Goal: Task Accomplishment & Management: Use online tool/utility

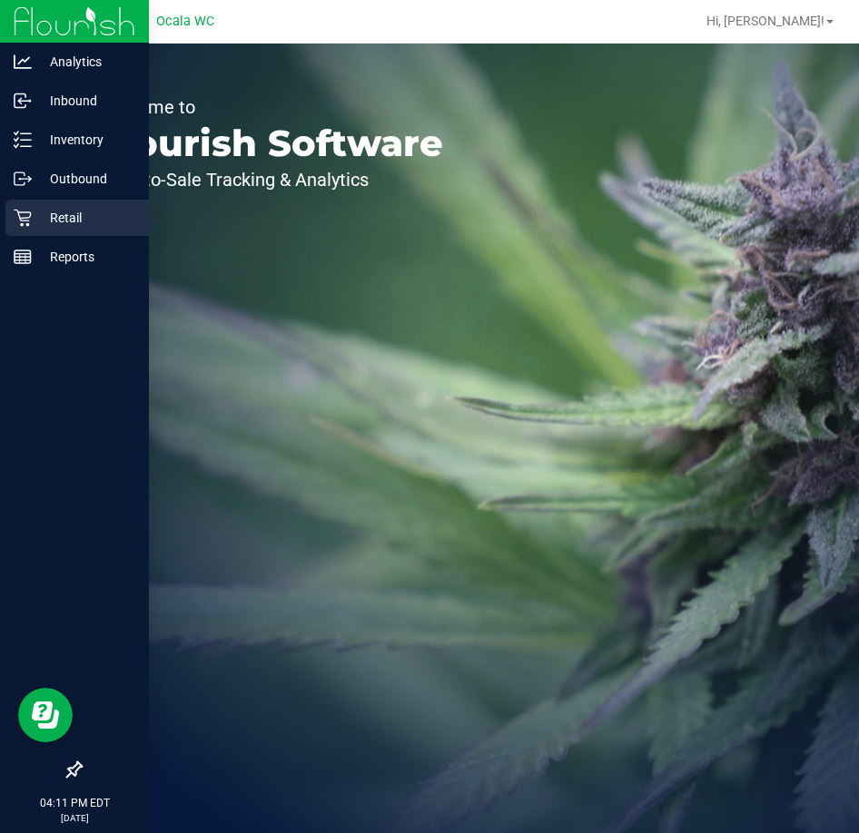
click at [62, 221] on p "Retail" at bounding box center [86, 218] width 109 height 22
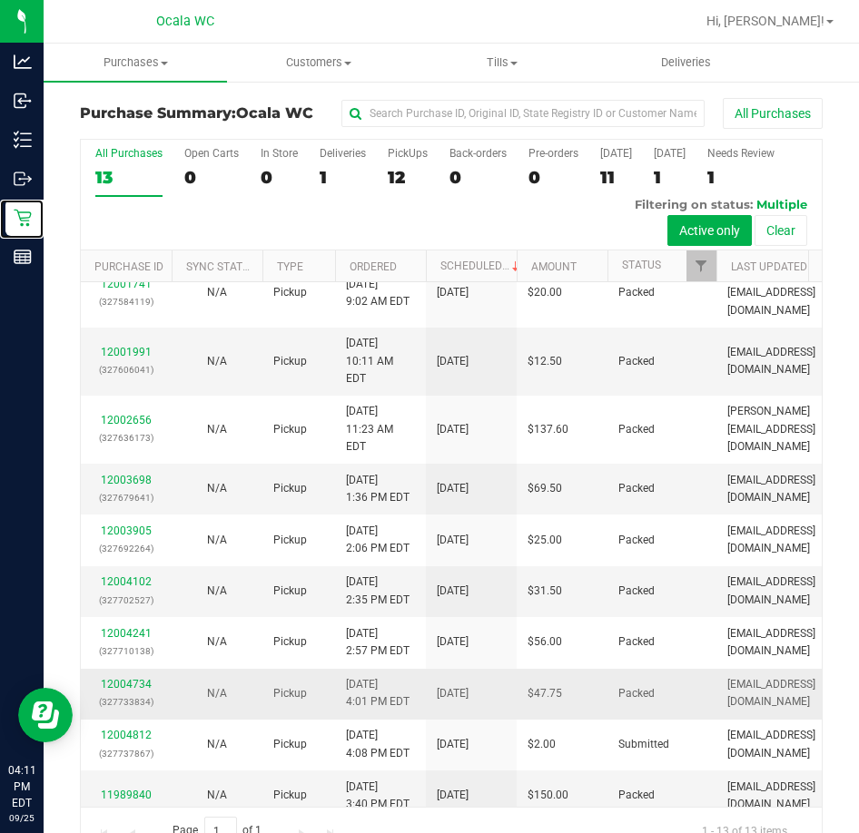
scroll to position [334, 0]
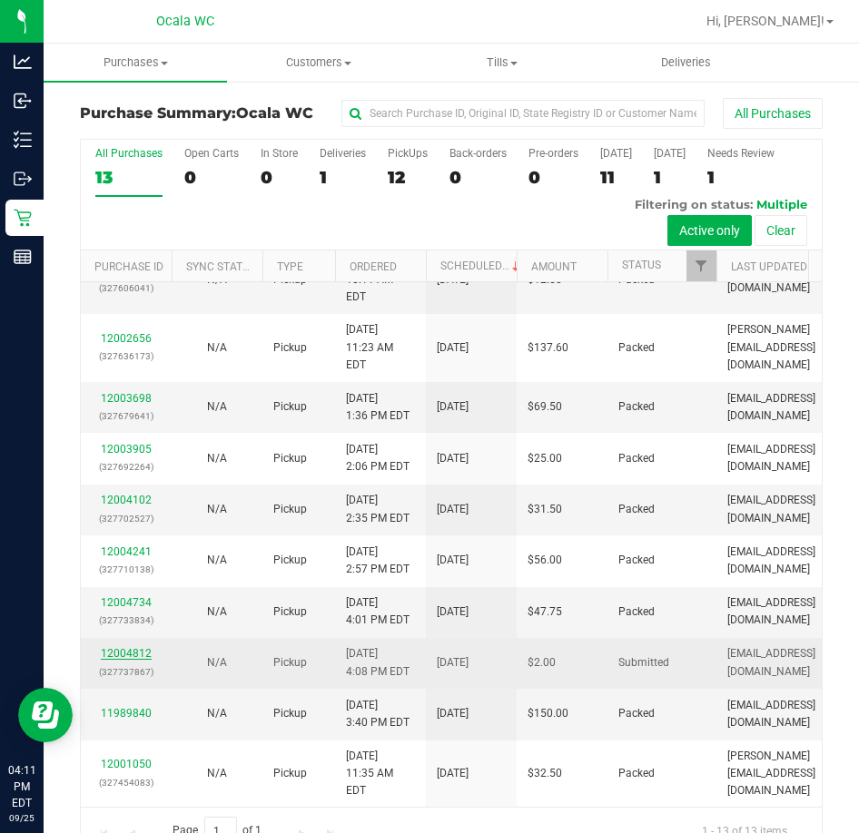
click at [123, 647] on link "12004812" at bounding box center [126, 653] width 51 height 13
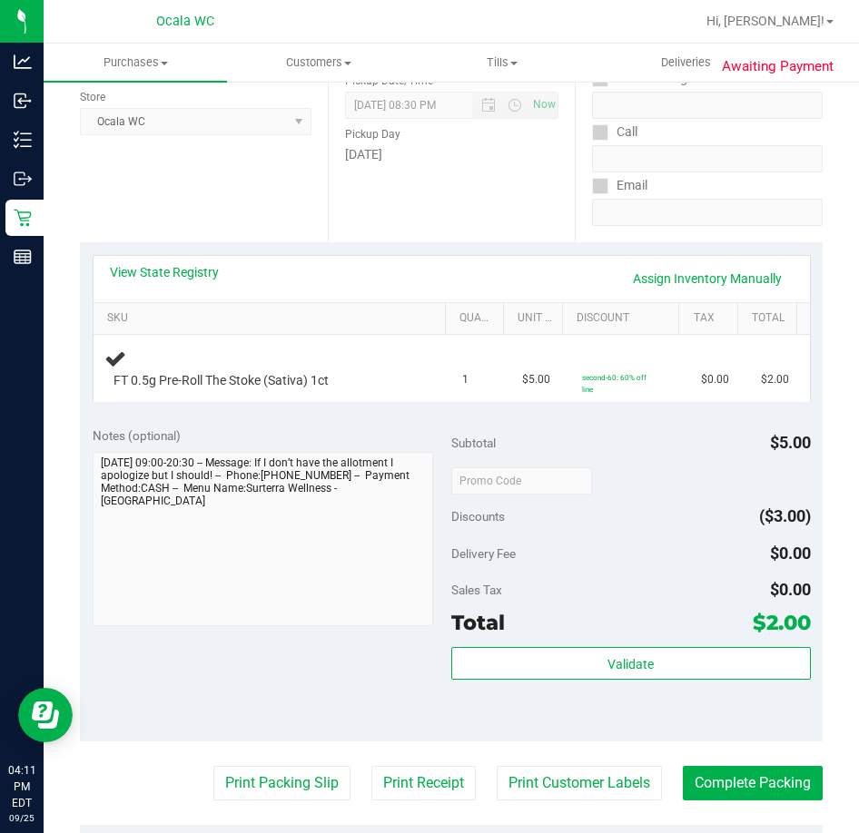
scroll to position [272, 0]
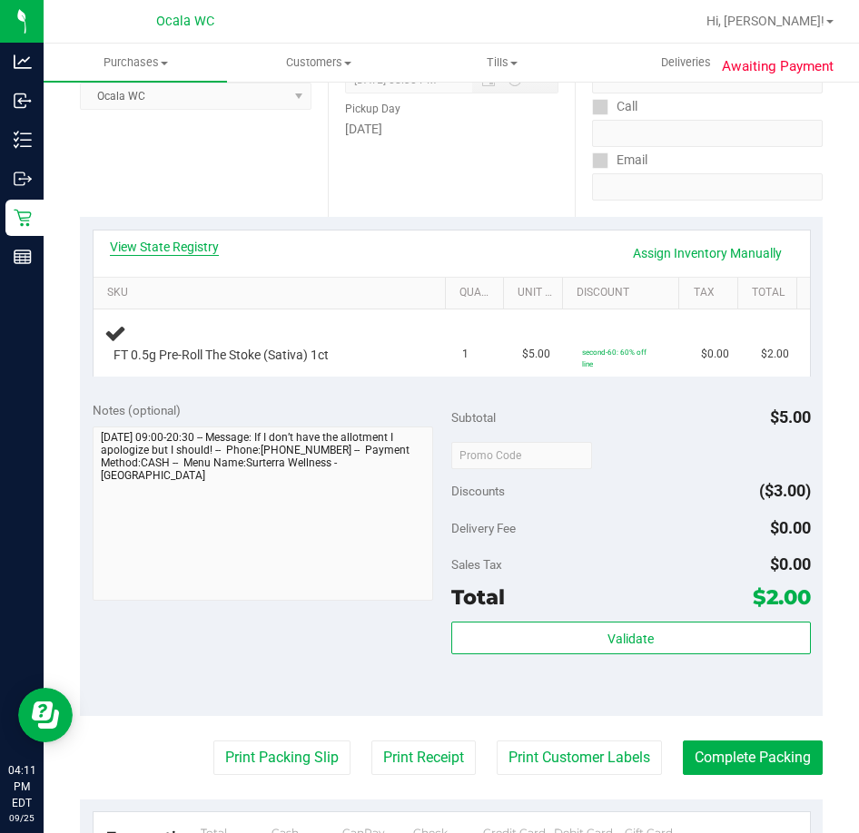
click at [161, 250] on link "View State Registry" at bounding box center [164, 247] width 109 height 18
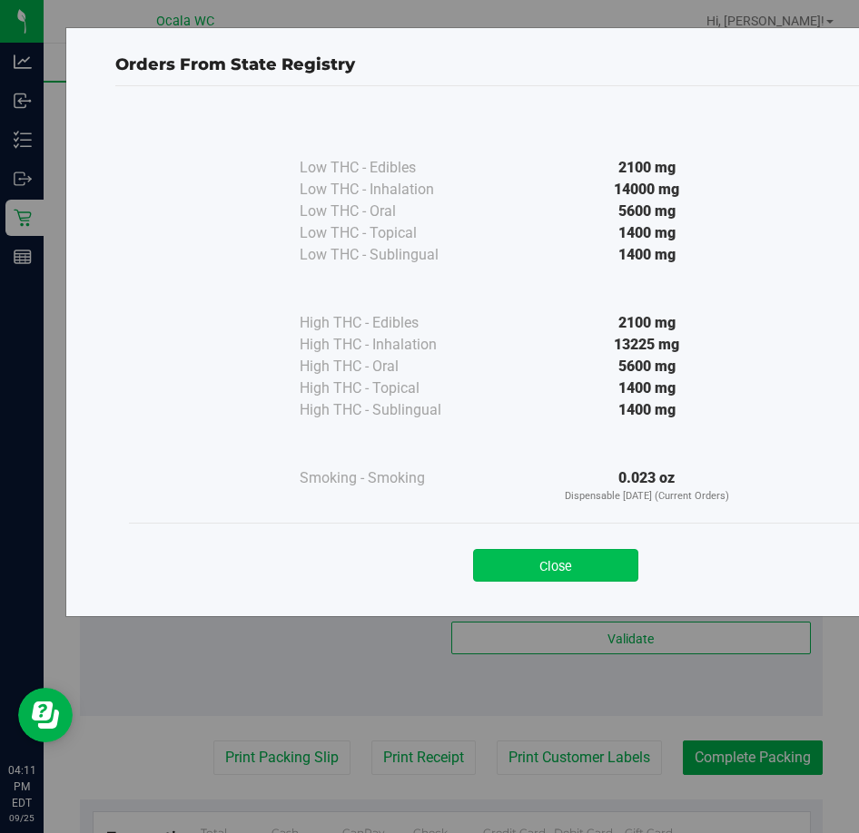
click at [549, 571] on button "Close" at bounding box center [555, 565] width 165 height 33
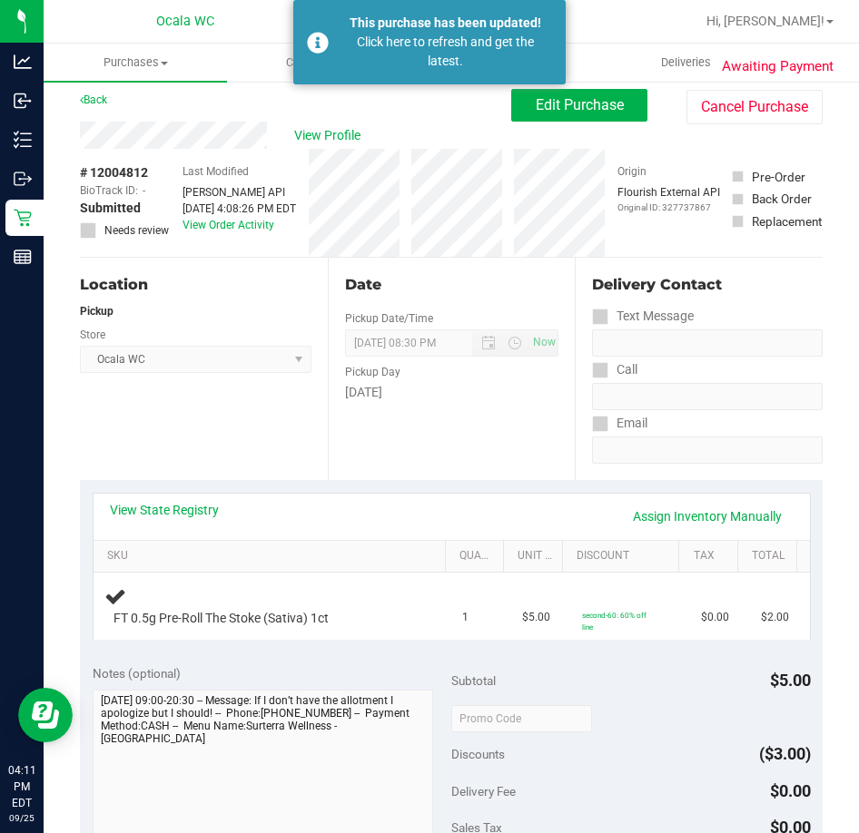
scroll to position [0, 0]
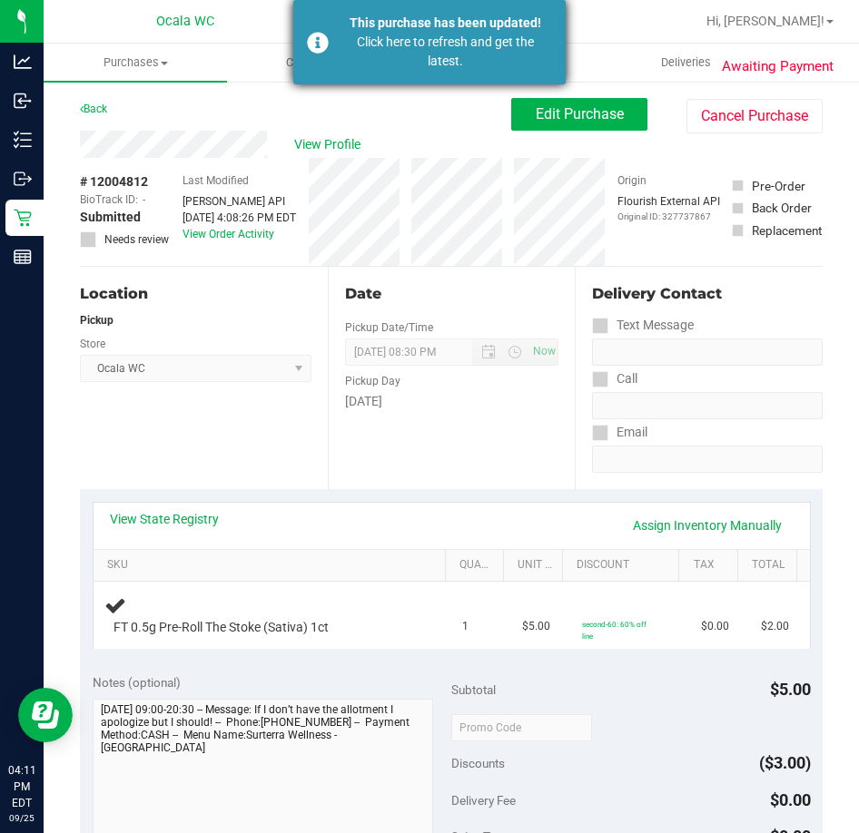
click at [438, 41] on div "Click here to refresh and get the latest." at bounding box center [445, 52] width 213 height 38
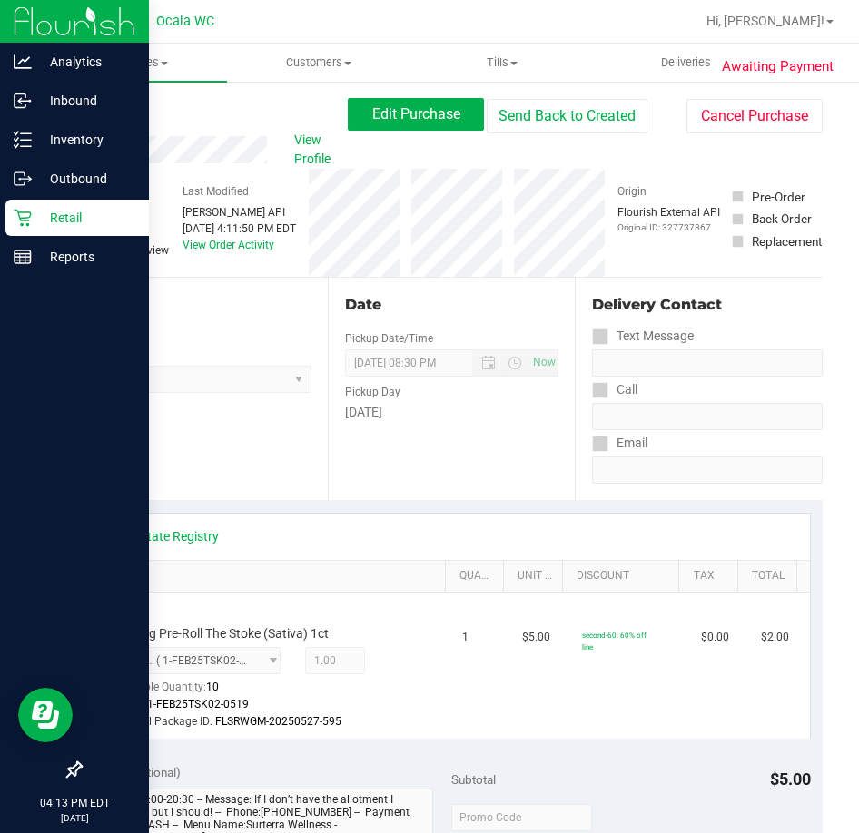
click at [52, 228] on p "Retail" at bounding box center [86, 218] width 109 height 22
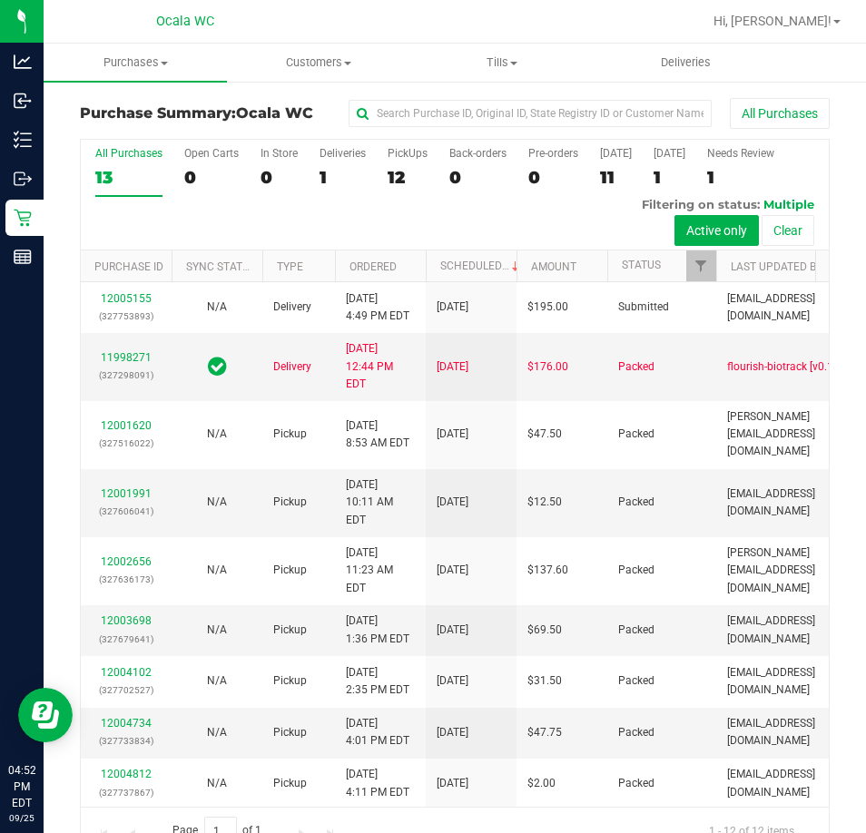
click at [400, 226] on div "All Purchases 13 Open Carts 0 In Store 0 Deliveries 1 PickUps 12 Back-orders 0 …" at bounding box center [455, 195] width 748 height 111
click at [399, 182] on div "12" at bounding box center [408, 177] width 40 height 21
click at [0, 0] on input "PickUps 12" at bounding box center [0, 0] width 0 height 0
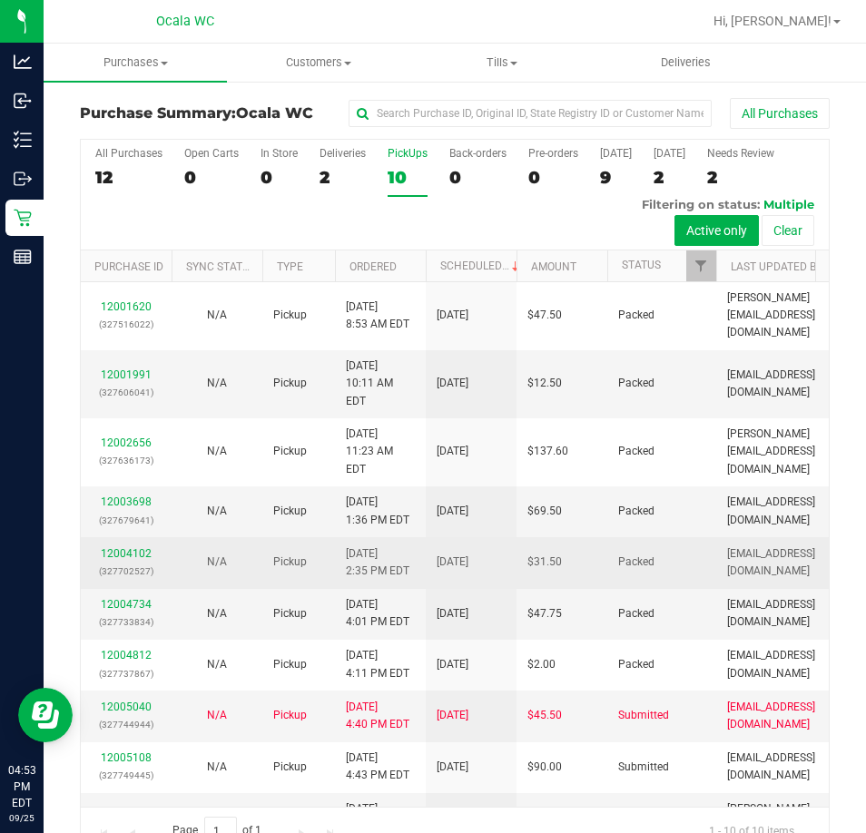
scroll to position [95, 0]
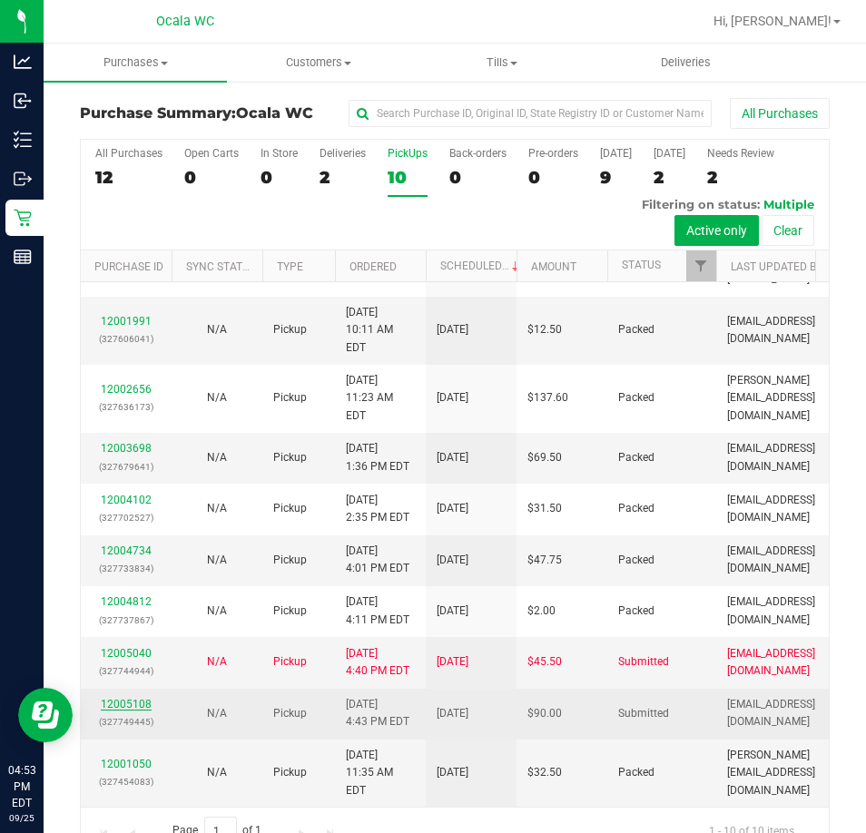
click at [130, 698] on link "12005108" at bounding box center [126, 704] width 51 height 13
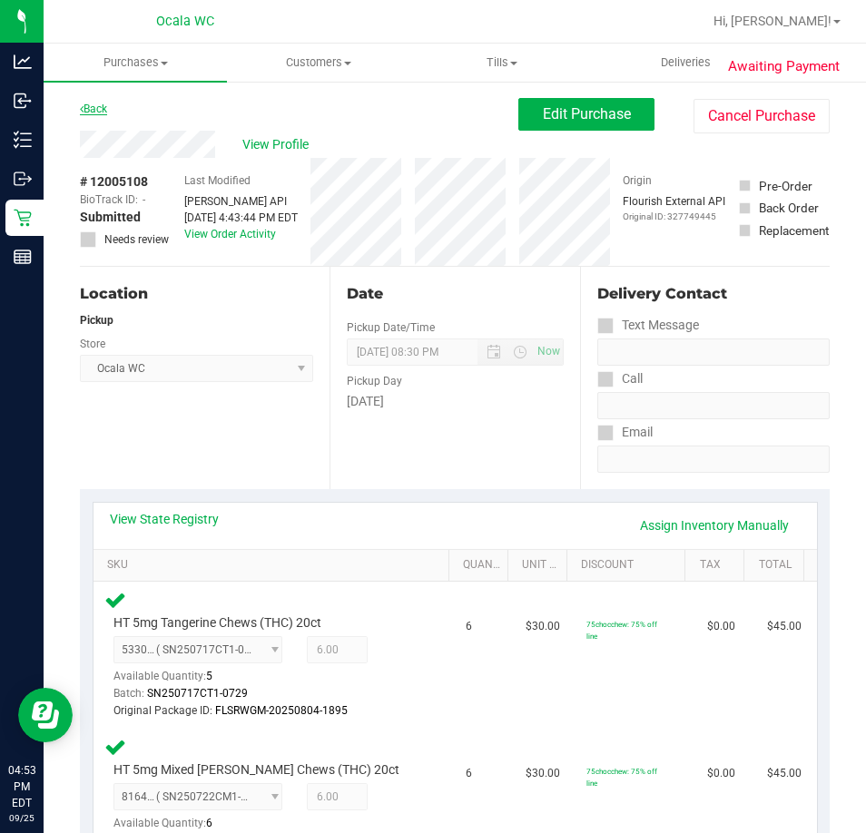
click at [103, 109] on link "Back" at bounding box center [93, 109] width 27 height 13
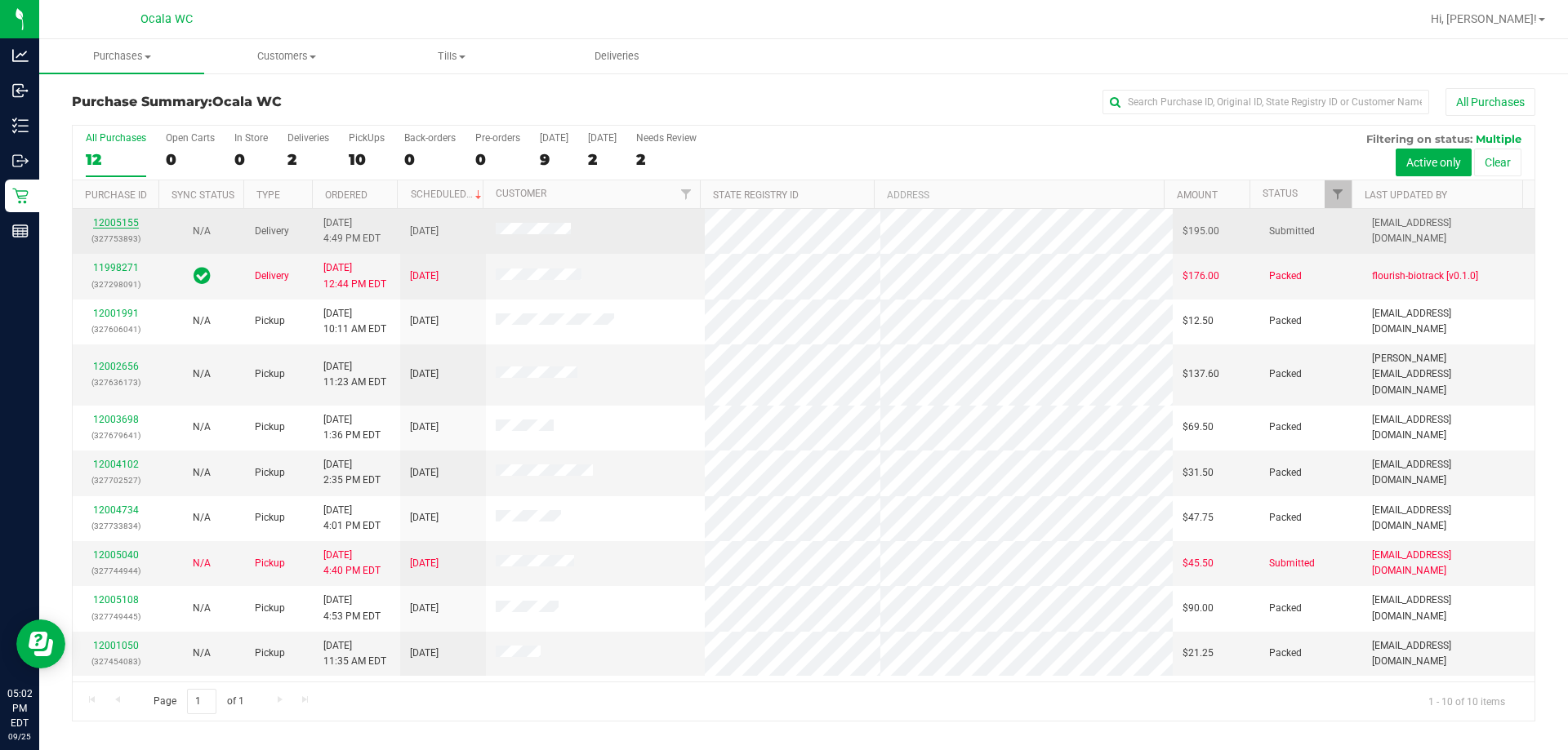
click at [122, 225] on link "12005155" at bounding box center [115, 222] width 46 height 12
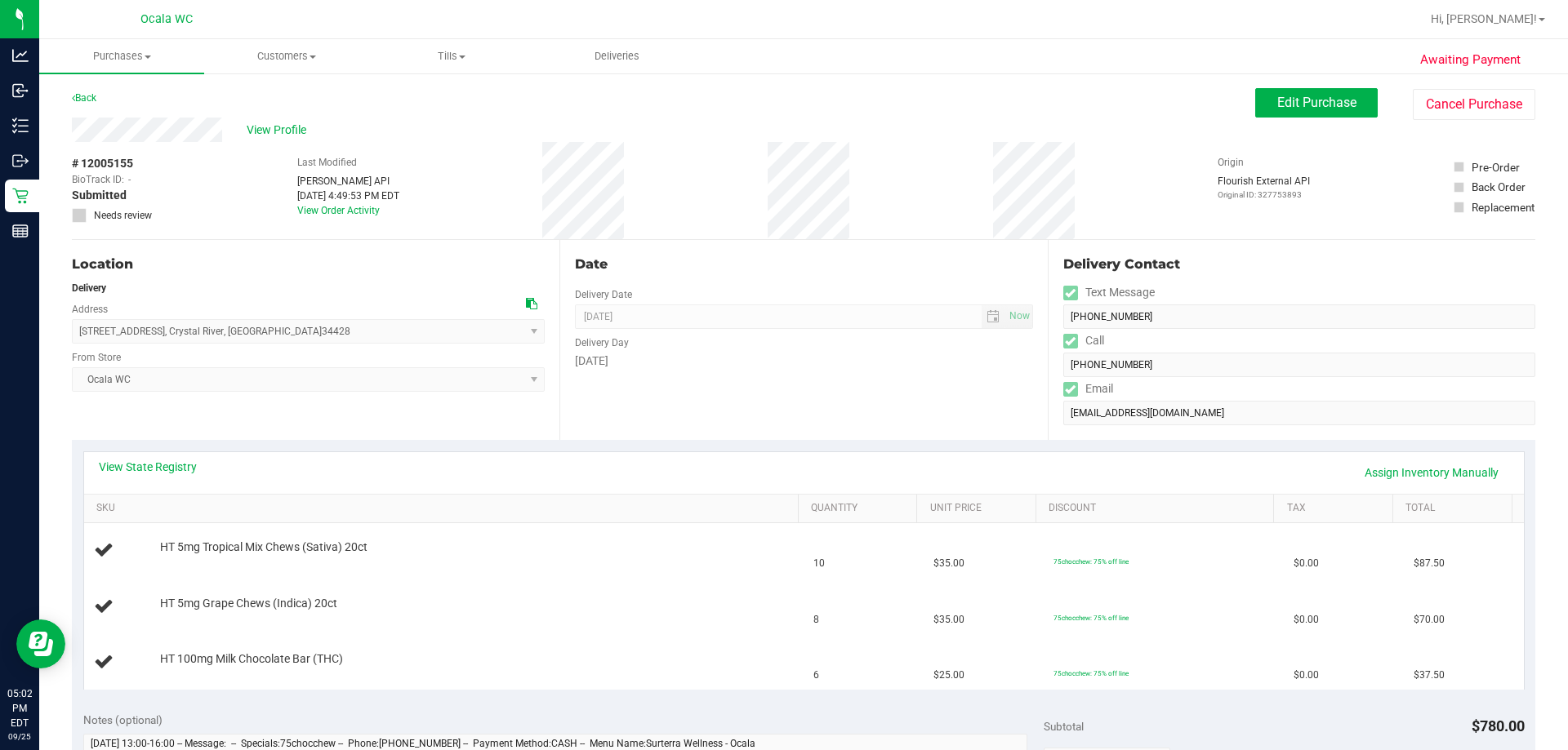
scroll to position [245, 0]
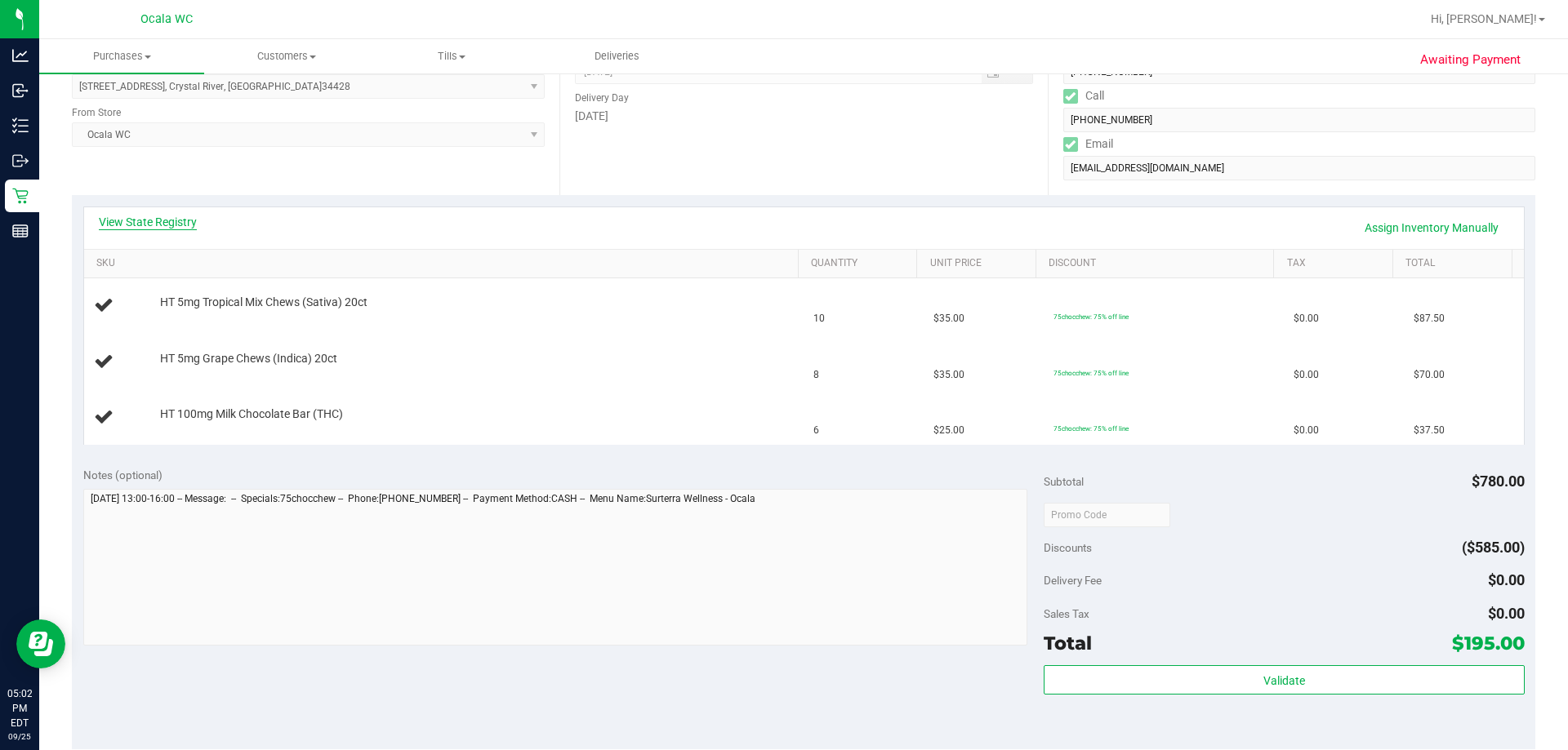
click at [155, 224] on link "View State Registry" at bounding box center [148, 222] width 98 height 16
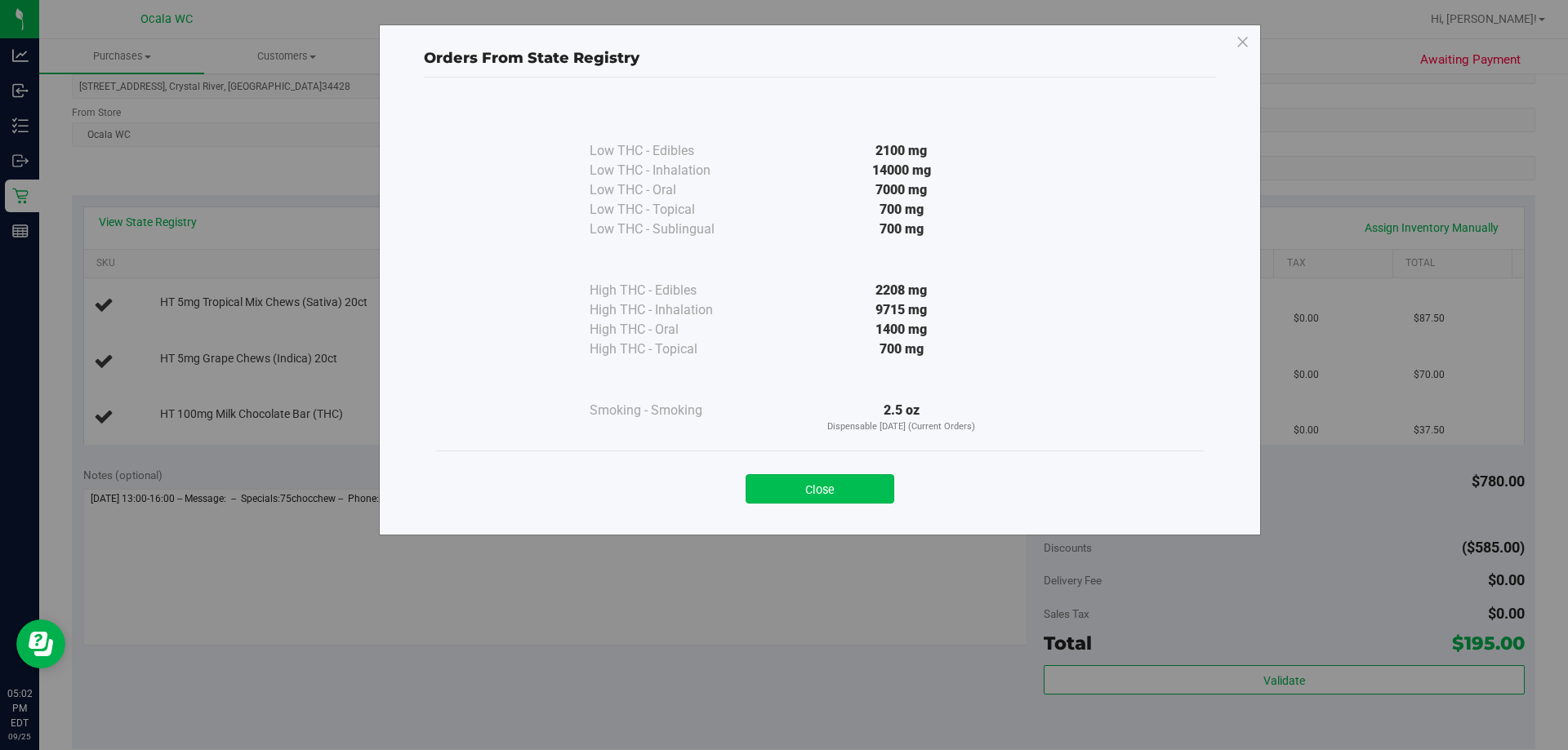
click at [772, 496] on button "Close" at bounding box center [820, 488] width 148 height 30
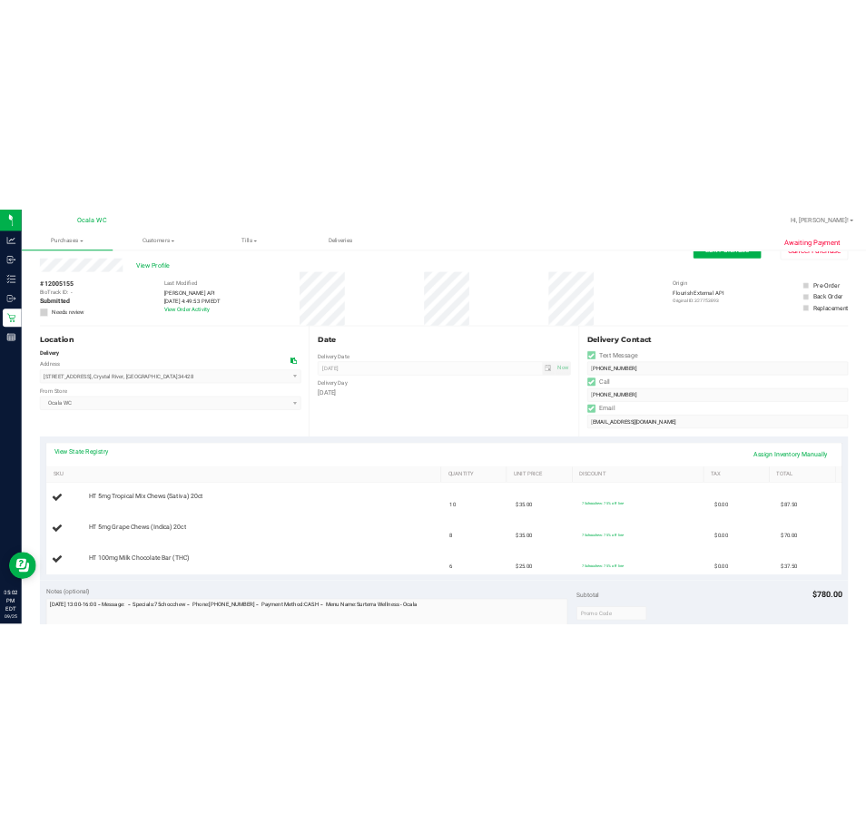
scroll to position [0, 0]
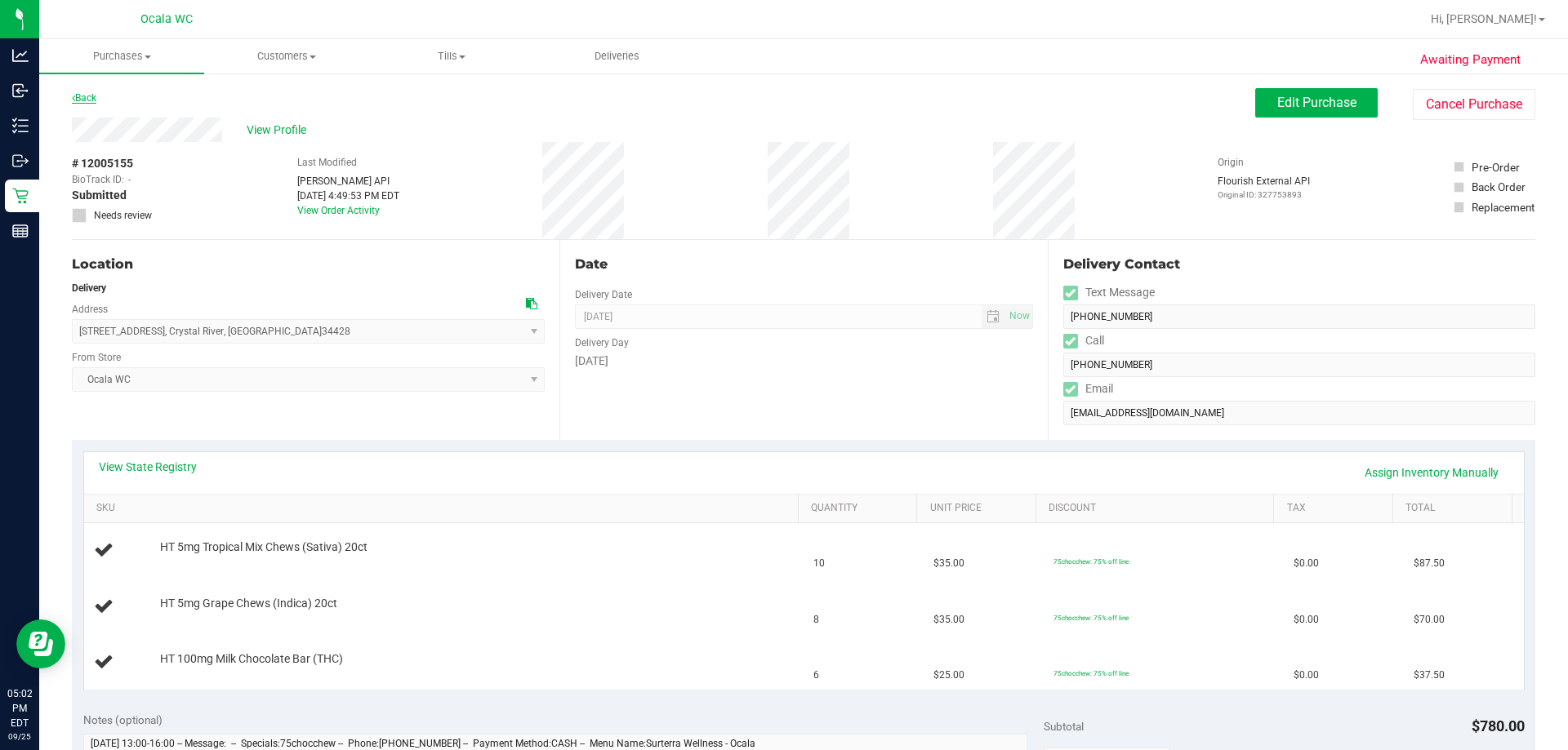
click at [83, 95] on link "Back" at bounding box center [84, 98] width 24 height 12
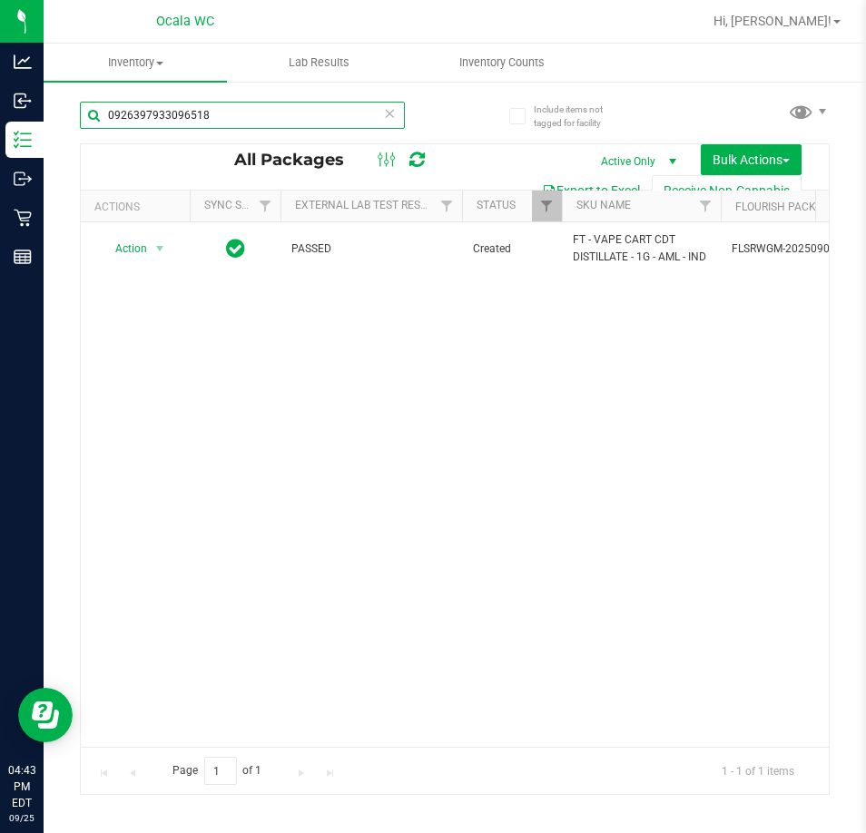
click at [215, 126] on input "0926397933096518" at bounding box center [242, 115] width 325 height 27
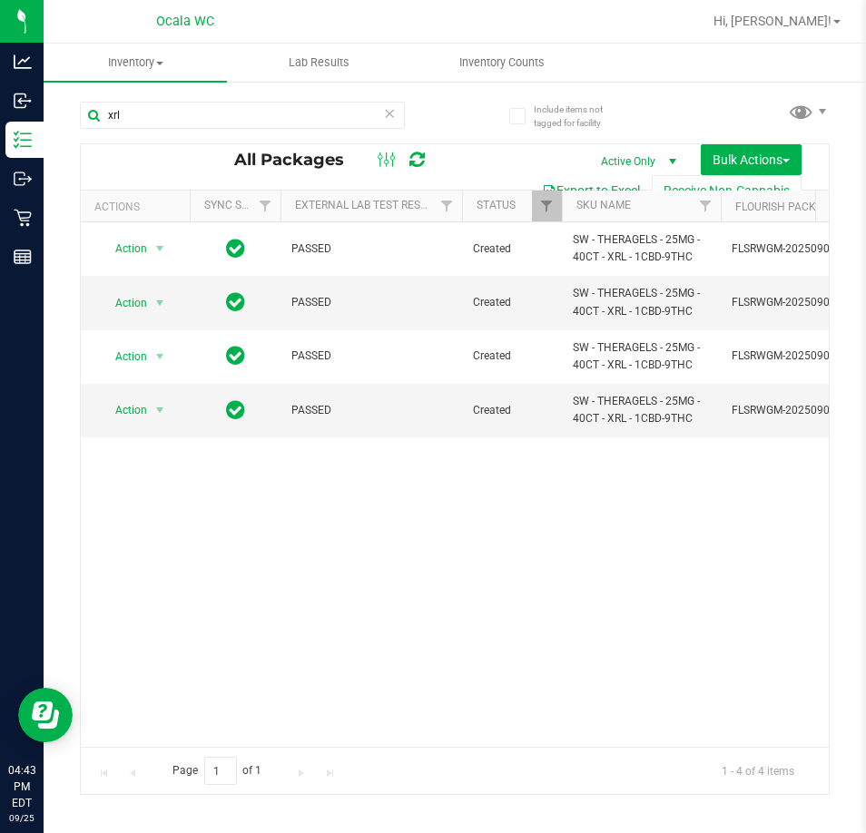
drag, startPoint x: 256, startPoint y: 727, endPoint x: 435, endPoint y: 723, distance: 178.9
click at [446, 719] on div "Action Action Adjust qty Create package Edit attributes Global inventory Locate…" at bounding box center [455, 484] width 748 height 525
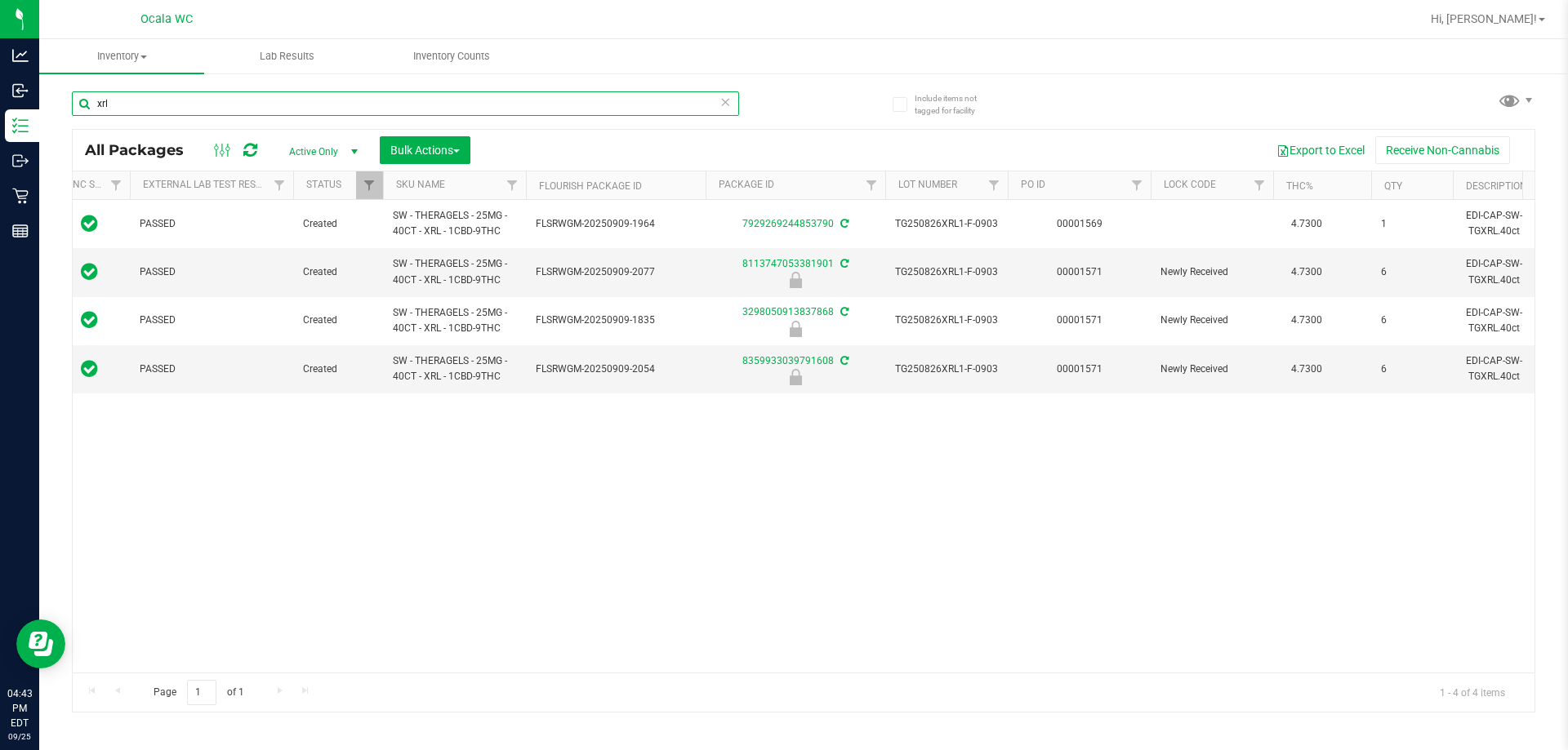
click at [125, 101] on input "xrl" at bounding box center [406, 103] width 668 height 24
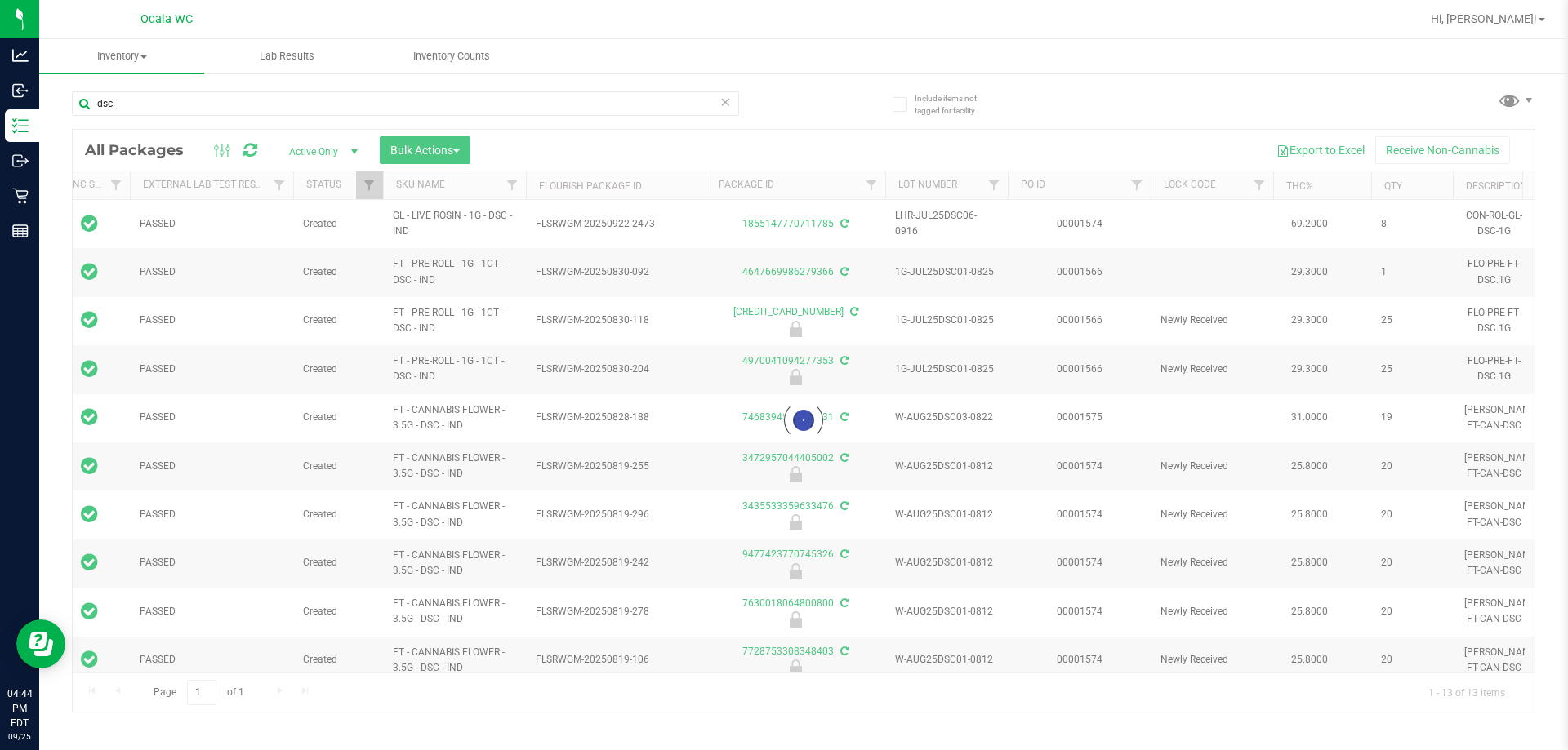
drag, startPoint x: 327, startPoint y: 668, endPoint x: 239, endPoint y: 665, distance: 88.1
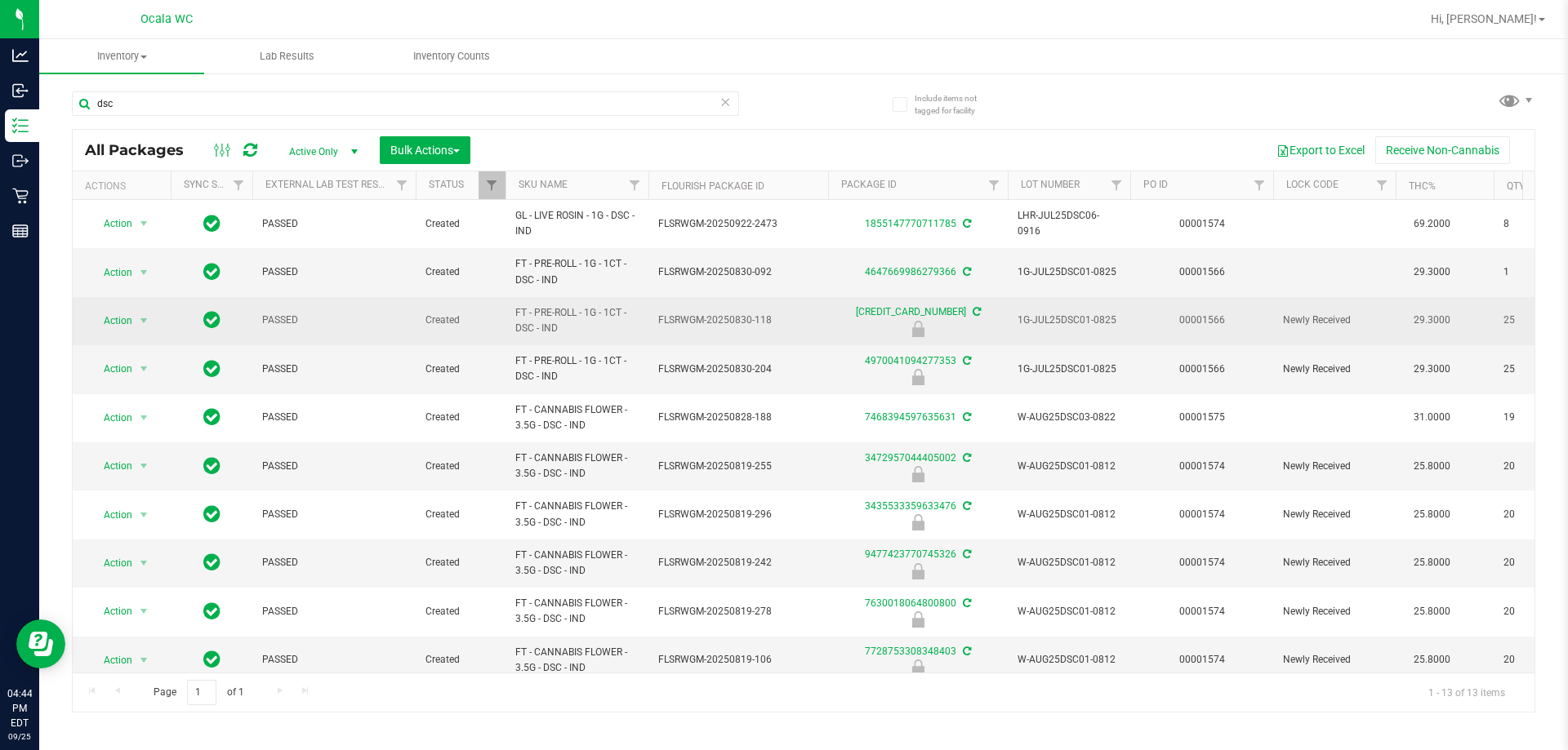
click at [374, 300] on td "PASSED" at bounding box center [335, 321] width 164 height 49
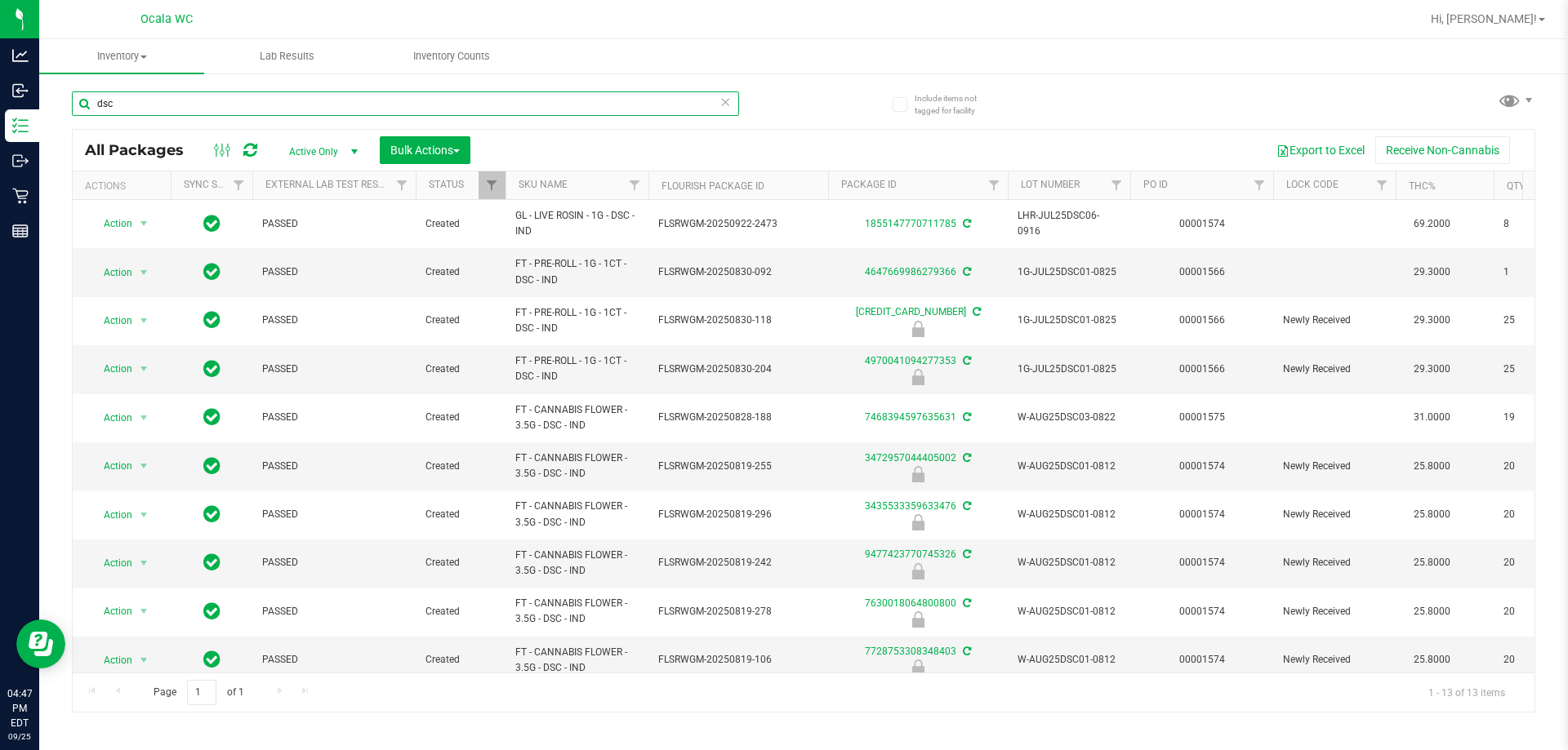
click at [244, 102] on input "dsc" at bounding box center [406, 103] width 668 height 24
type input "4936124241528701"
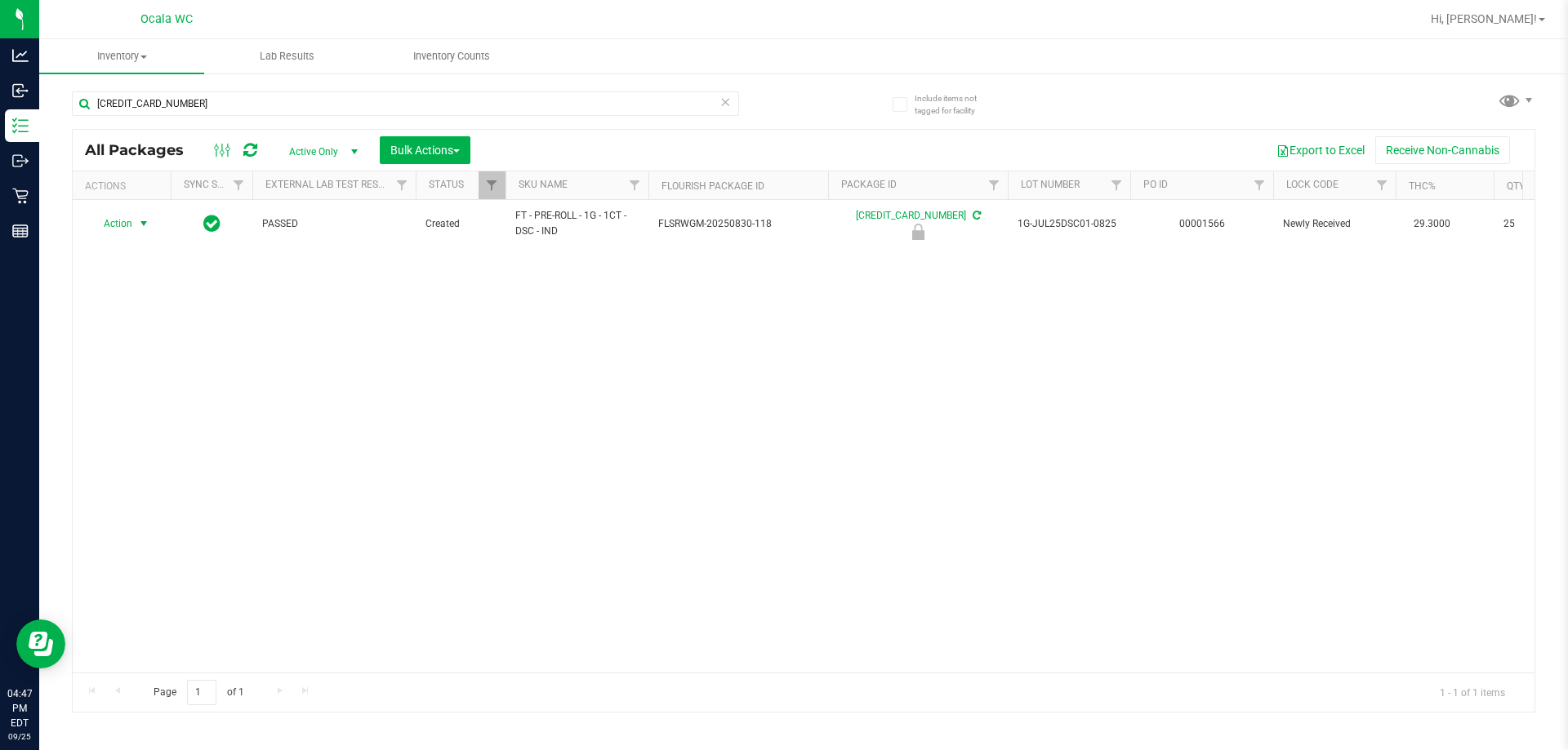
click at [127, 223] on span "Action" at bounding box center [111, 223] width 44 height 22
click at [138, 406] on li "Unlock package" at bounding box center [142, 417] width 104 height 24
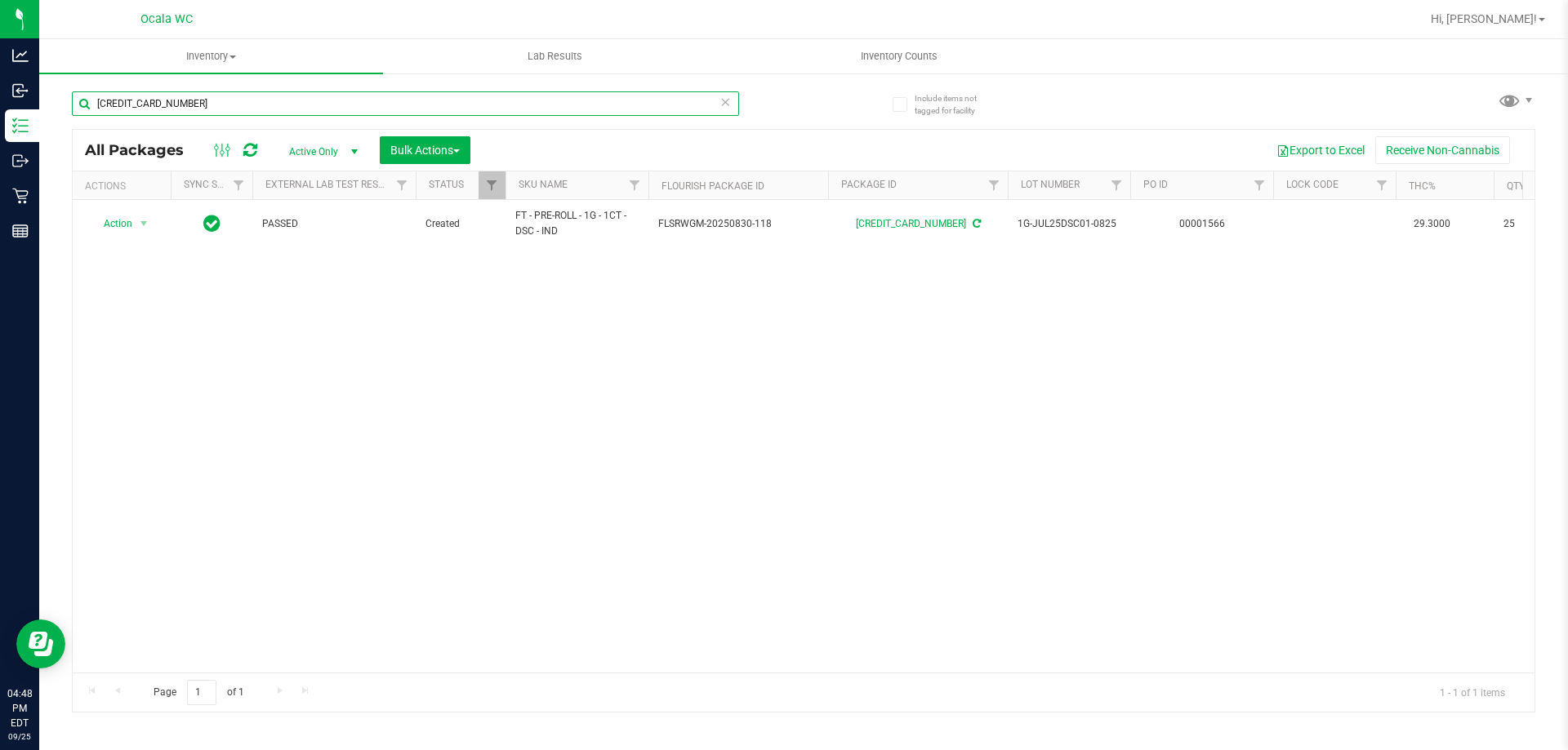
click at [229, 110] on input "4936124241528701" at bounding box center [406, 103] width 668 height 24
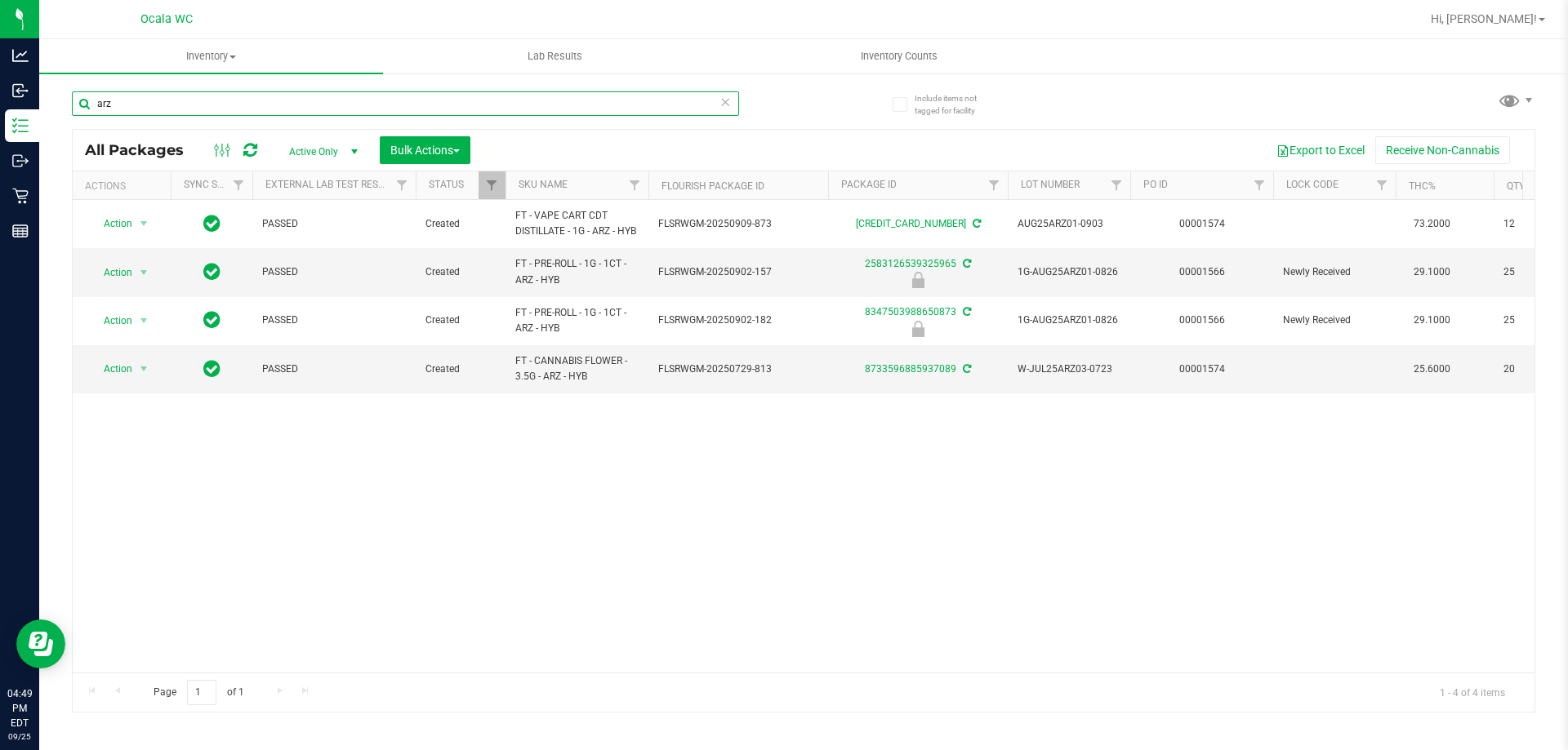
click at [114, 106] on input "arz" at bounding box center [406, 103] width 668 height 24
type input "8347503988650873"
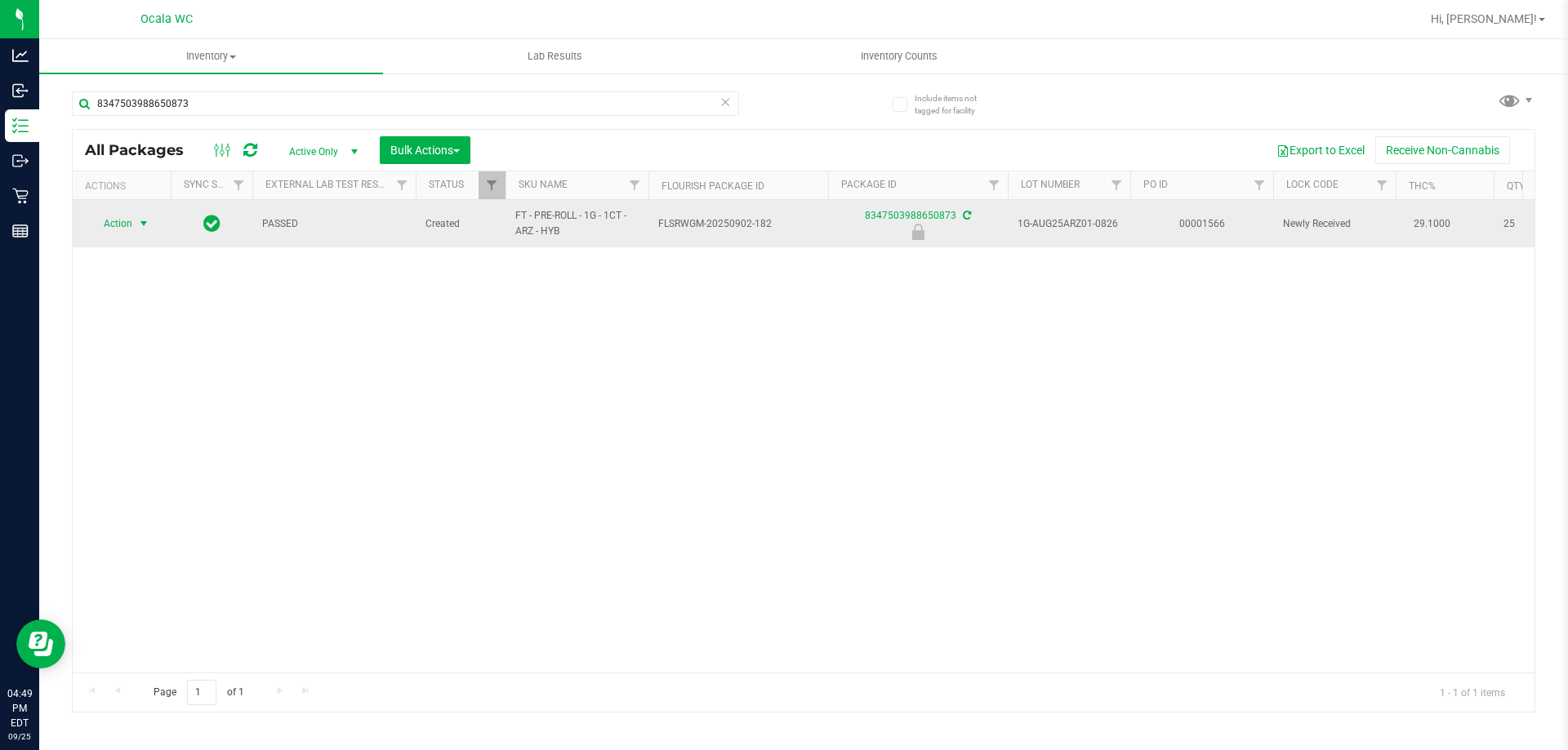
click at [119, 225] on span "Action" at bounding box center [111, 223] width 44 height 22
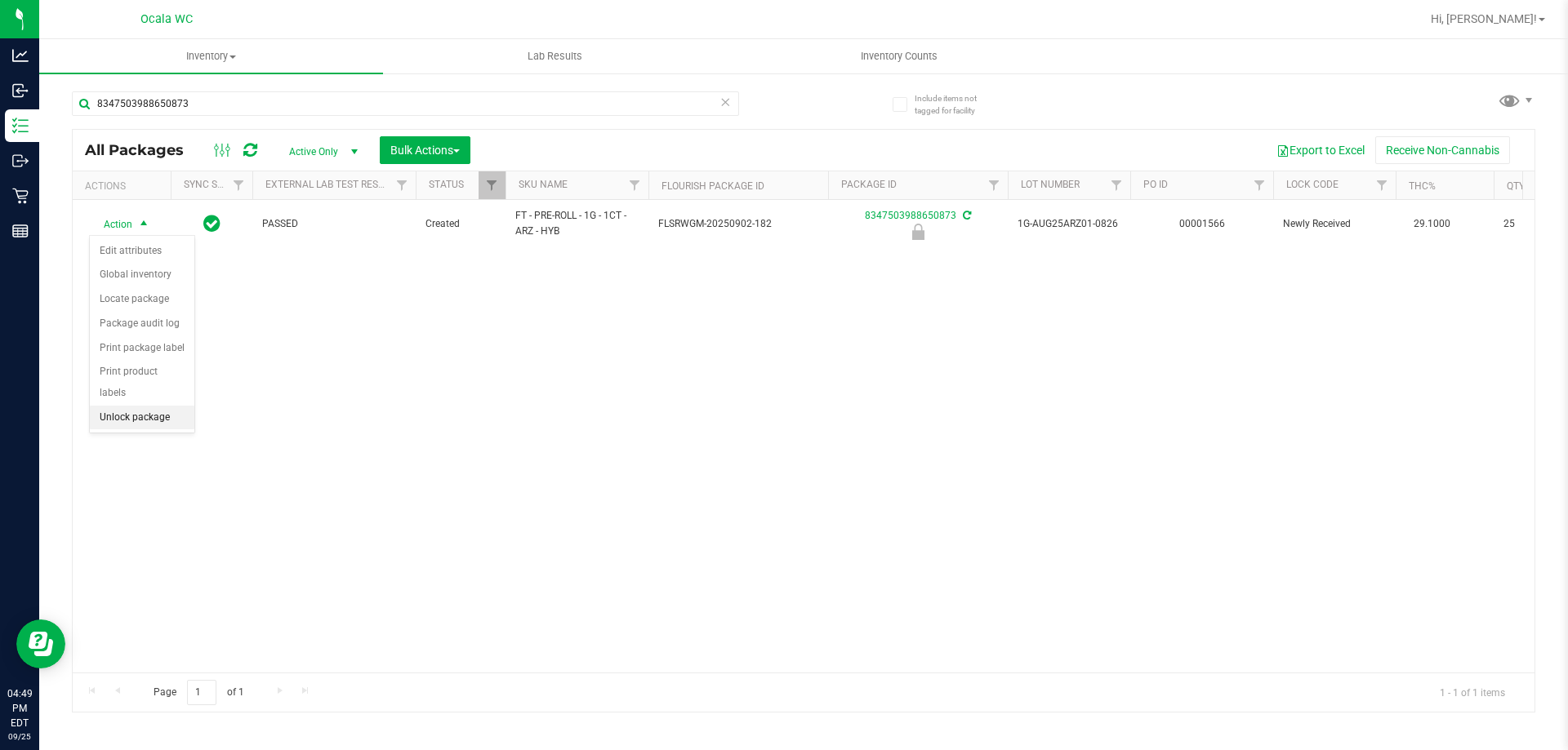
click at [116, 406] on li "Unlock package" at bounding box center [142, 417] width 104 height 24
